Goal: Information Seeking & Learning: Check status

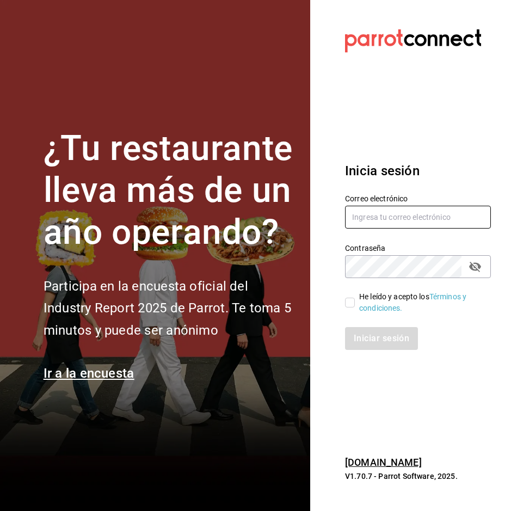
type input "alejandro.cortes@grupocosteno.com"
click at [353, 300] on input "He leído y acepto los Términos y condiciones." at bounding box center [350, 303] width 10 height 10
checkbox input "true"
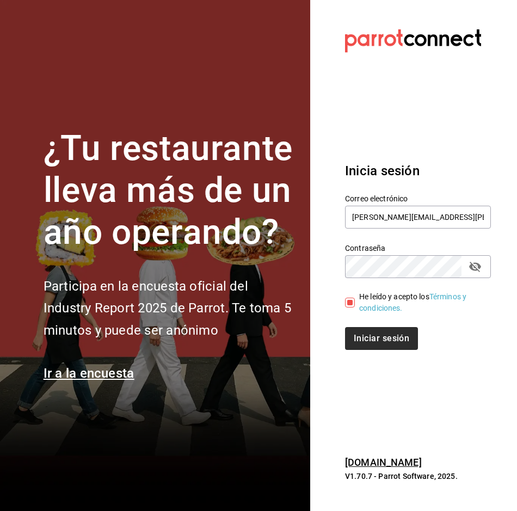
drag, startPoint x: 408, startPoint y: 325, endPoint x: 402, endPoint y: 329, distance: 7.4
click at [402, 329] on div "Iniciar sesión" at bounding box center [411, 332] width 159 height 36
click at [393, 337] on button "Iniciar sesión" at bounding box center [382, 338] width 74 height 23
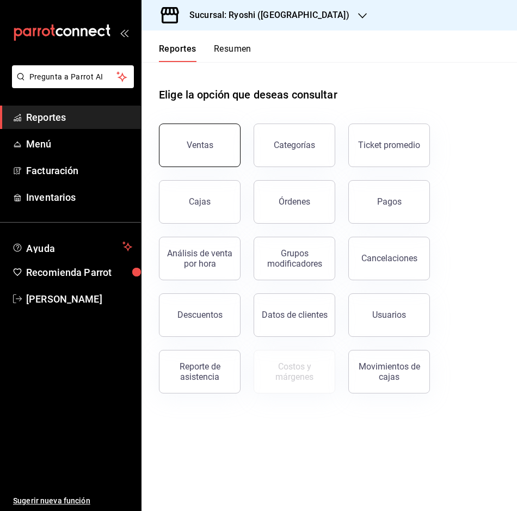
click at [211, 153] on button "Ventas" at bounding box center [200, 146] width 82 height 44
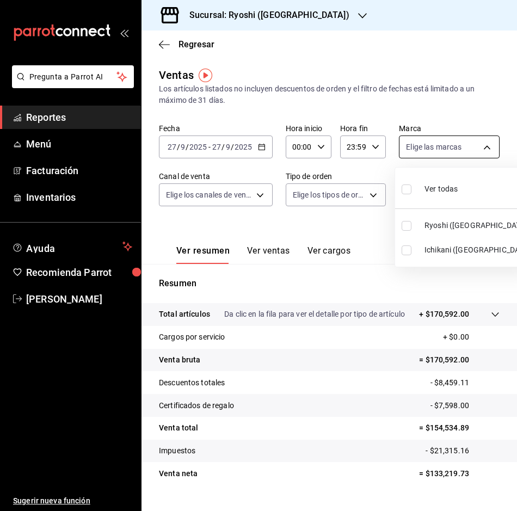
click at [485, 147] on body "Pregunta a Parrot AI Reportes Menú Facturación Inventarios Ayuda Recomienda Par…" at bounding box center [258, 255] width 517 height 511
click at [413, 248] on label at bounding box center [409, 251] width 14 height 10
click at [412, 248] on input "checkbox" at bounding box center [407, 251] width 10 height 10
checkbox input "false"
click at [480, 144] on div at bounding box center [258, 255] width 517 height 511
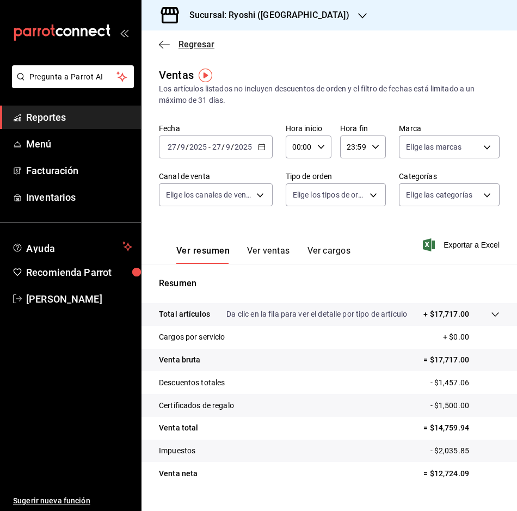
click at [167, 45] on icon "button" at bounding box center [164, 45] width 11 height 10
